Goal: Task Accomplishment & Management: Manage account settings

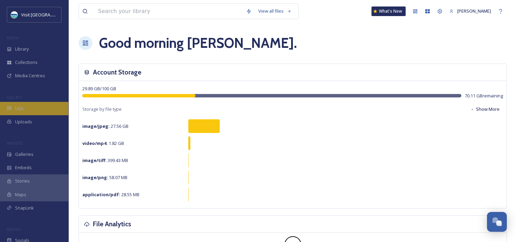
click at [33, 110] on div "UGC" at bounding box center [34, 108] width 68 height 13
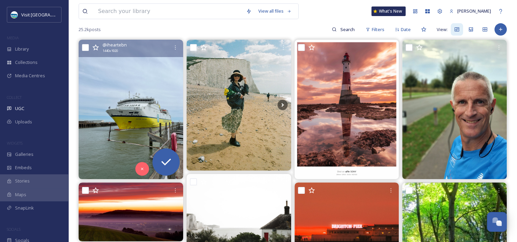
scroll to position [68, 0]
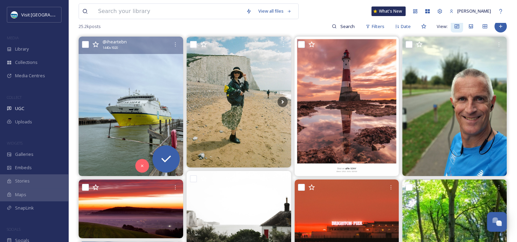
click at [153, 88] on img at bounding box center [131, 106] width 104 height 139
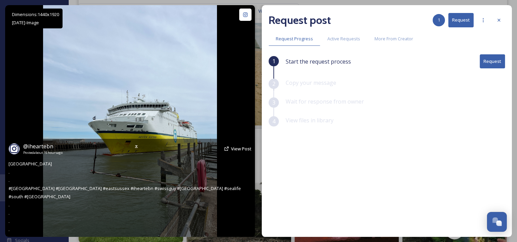
scroll to position [68, 0]
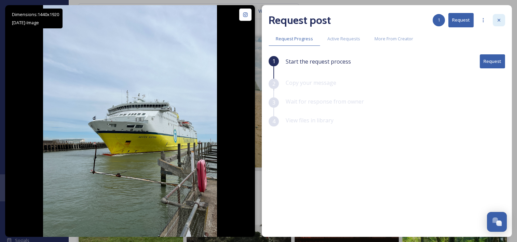
click at [499, 20] on icon at bounding box center [498, 19] width 5 height 5
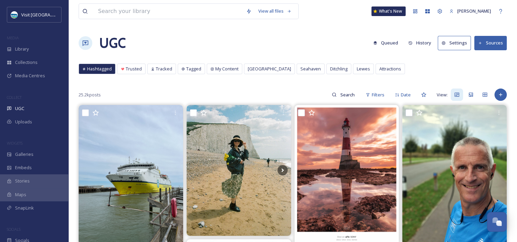
click at [449, 44] on button "Settings" at bounding box center [453, 43] width 33 height 14
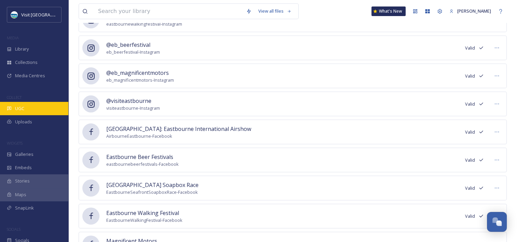
scroll to position [91, 0]
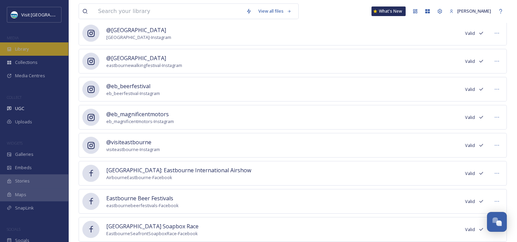
click at [45, 50] on div "Library" at bounding box center [34, 48] width 68 height 13
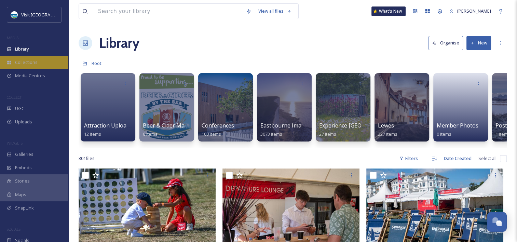
click at [29, 61] on span "Collections" at bounding box center [26, 62] width 23 height 6
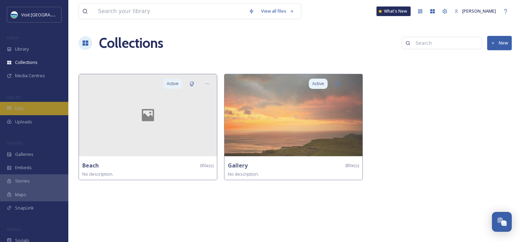
click at [25, 106] on div "UGC" at bounding box center [34, 108] width 68 height 13
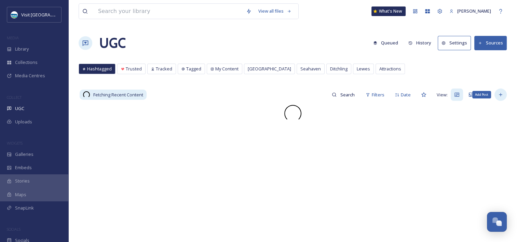
click at [501, 94] on icon at bounding box center [500, 94] width 3 height 3
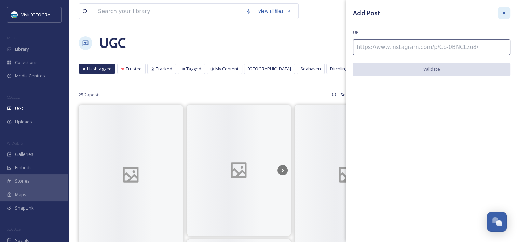
click at [508, 8] on div at bounding box center [504, 13] width 12 height 12
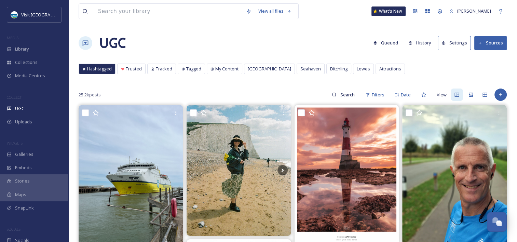
click at [489, 41] on button "Sources" at bounding box center [490, 43] width 32 height 14
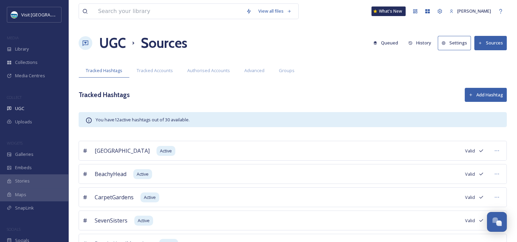
click at [116, 42] on h1 "UGC" at bounding box center [112, 43] width 27 height 20
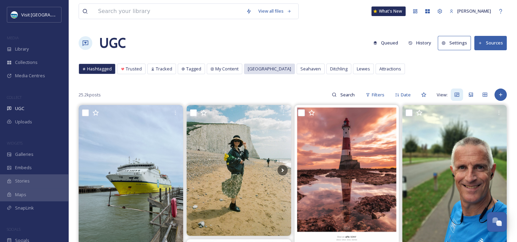
click at [257, 70] on span "[GEOGRAPHIC_DATA]" at bounding box center [269, 69] width 43 height 6
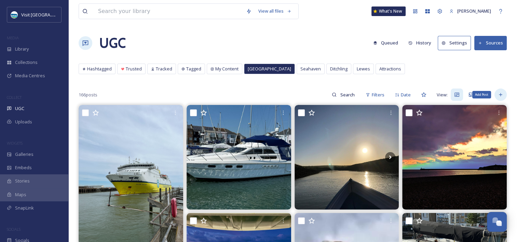
click at [503, 93] on div "Add Post" at bounding box center [500, 94] width 12 height 12
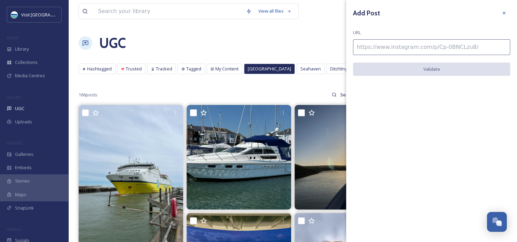
click at [497, 14] on div "Add Post" at bounding box center [431, 13] width 157 height 12
click at [504, 14] on icon at bounding box center [503, 13] width 3 height 3
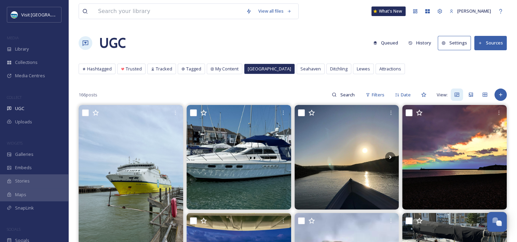
click at [499, 45] on button "Sources" at bounding box center [490, 43] width 32 height 14
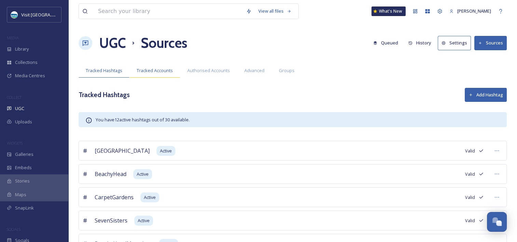
click at [170, 75] on div "Tracked Accounts" at bounding box center [154, 71] width 51 height 14
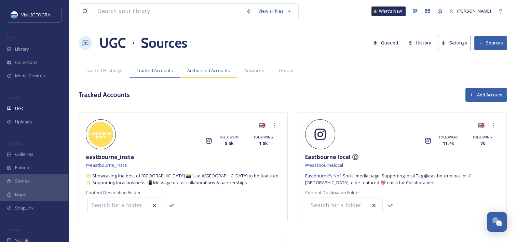
click at [215, 69] on span "Authorised Accounts" at bounding box center [208, 70] width 43 height 6
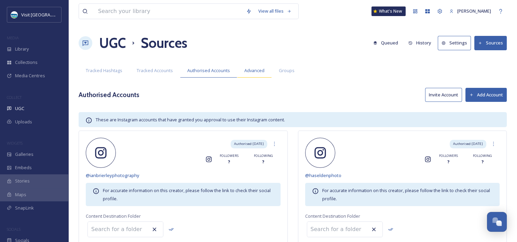
click at [250, 69] on span "Advanced" at bounding box center [254, 70] width 20 height 6
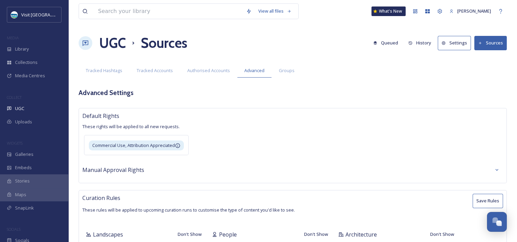
type textarea "[US_STATE],[GEOGRAPHIC_DATA],[GEOGRAPHIC_DATA],[GEOGRAPHIC_DATA],northeastindia…"
click at [302, 75] on div "Tracked Hashtags Tracked Accounts Authorised Accounts Advanced Groups" at bounding box center [293, 71] width 428 height 14
click at [294, 74] on div "Groups" at bounding box center [286, 71] width 30 height 14
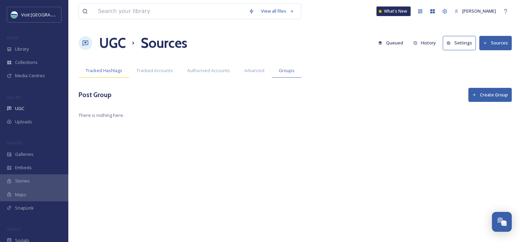
click at [107, 66] on div "Tracked Hashtags" at bounding box center [104, 71] width 51 height 14
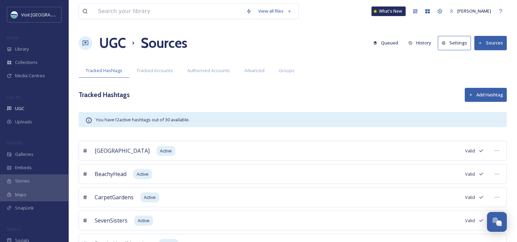
click at [121, 46] on h1 "UGC" at bounding box center [112, 43] width 27 height 20
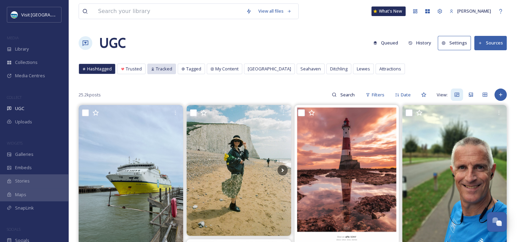
click at [162, 71] on span "Tracked" at bounding box center [164, 69] width 16 height 6
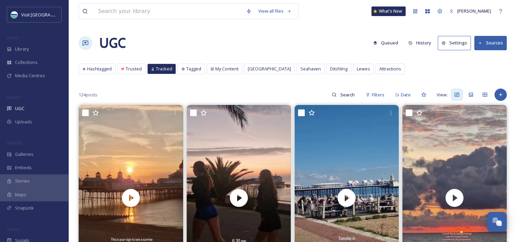
click at [97, 68] on span "Hashtagged" at bounding box center [99, 69] width 25 height 6
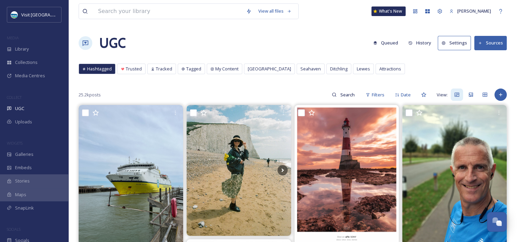
click at [260, 47] on div "UGC Queued History Settings Sources" at bounding box center [293, 43] width 428 height 20
click at [482, 71] on div "Hashtagged Trusted Tracked Tagged My Content [GEOGRAPHIC_DATA] Ditchling Lewes …" at bounding box center [293, 71] width 428 height 14
click at [459, 47] on button "Settings" at bounding box center [453, 43] width 33 height 14
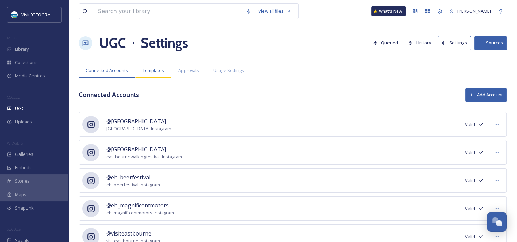
click at [158, 71] on span "Templates" at bounding box center [153, 70] width 22 height 6
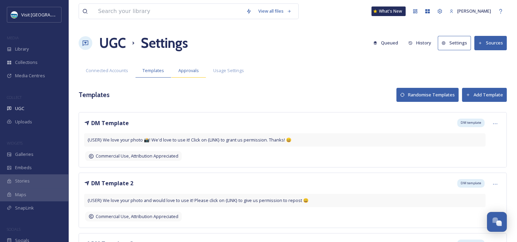
click at [195, 73] on span "Approvals" at bounding box center [188, 70] width 20 height 6
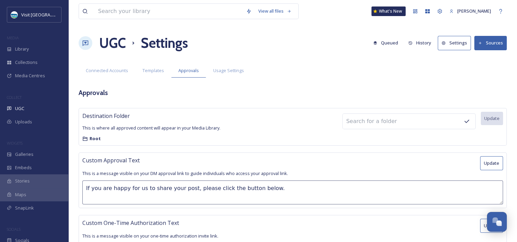
click at [223, 71] on span "Usage Settings" at bounding box center [228, 70] width 31 height 6
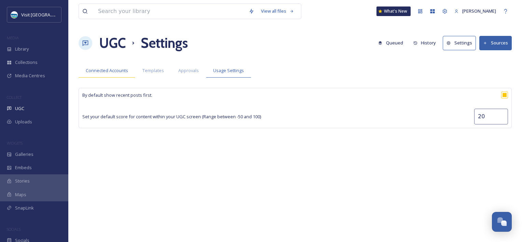
click at [120, 75] on div "Connected Accounts" at bounding box center [107, 71] width 57 height 14
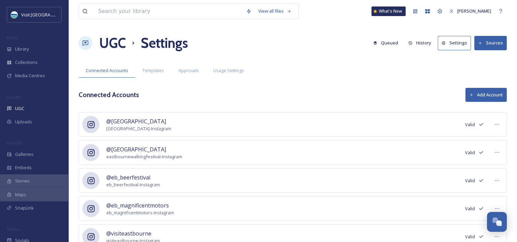
click at [117, 43] on h1 "UGC" at bounding box center [112, 43] width 27 height 20
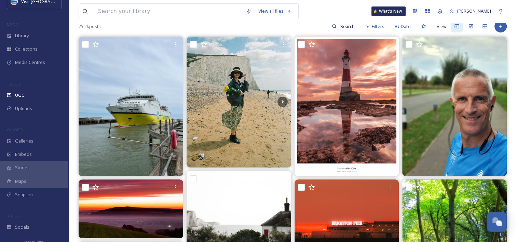
scroll to position [20, 0]
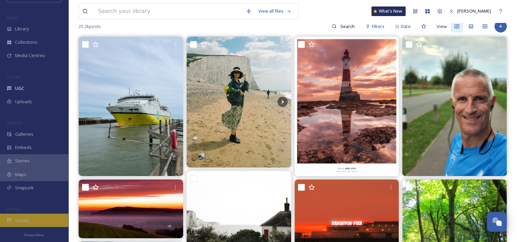
click at [30, 223] on div "Socials" at bounding box center [34, 219] width 68 height 13
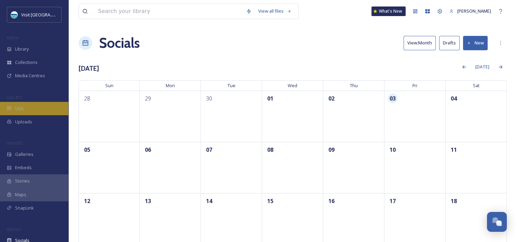
click at [39, 109] on div "UGC" at bounding box center [34, 108] width 68 height 13
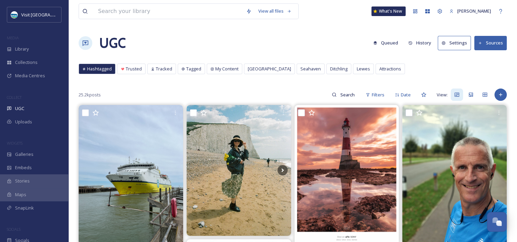
drag, startPoint x: 307, startPoint y: 34, endPoint x: 329, endPoint y: 51, distance: 27.4
click at [307, 34] on div "UGC Queued History Settings Sources" at bounding box center [293, 43] width 428 height 20
click at [379, 67] on span "Attractions" at bounding box center [390, 69] width 22 height 6
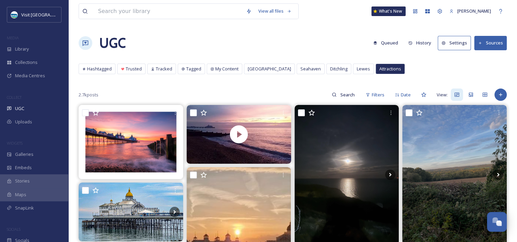
click at [356, 66] on span "Lewes" at bounding box center [362, 69] width 13 height 6
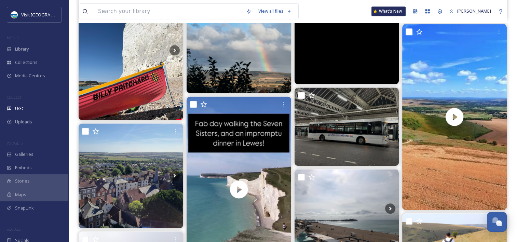
scroll to position [751, 0]
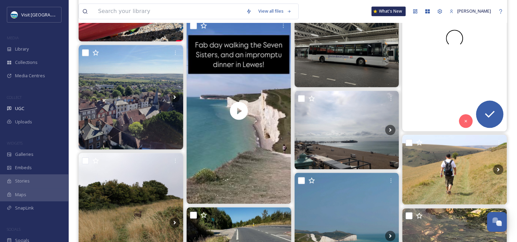
click at [464, 66] on video "This last week we have been harvesting around the clock making the most of the …" at bounding box center [454, 38] width 104 height 186
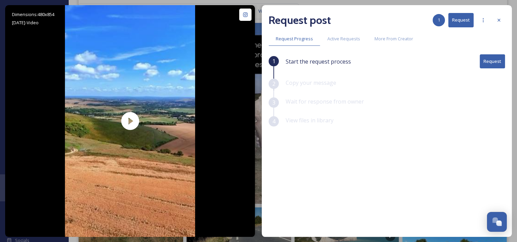
click at [505, 16] on div "Request post 1 Request Request Progress Active Requests More From Creator 1 Sta…" at bounding box center [387, 121] width 250 height 232
click at [503, 18] on div at bounding box center [498, 20] width 12 height 12
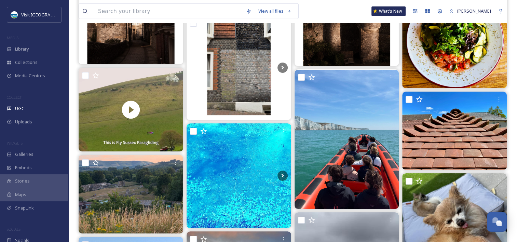
scroll to position [1696, 0]
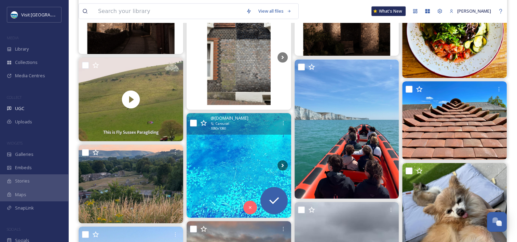
click at [246, 151] on img at bounding box center [238, 165] width 104 height 104
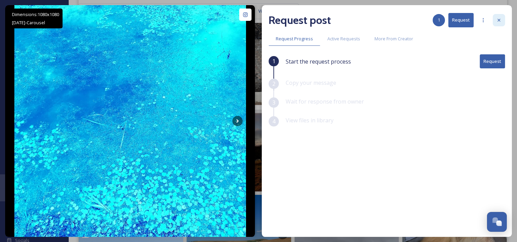
click at [500, 18] on icon at bounding box center [498, 19] width 5 height 5
